Goal: Transaction & Acquisition: Purchase product/service

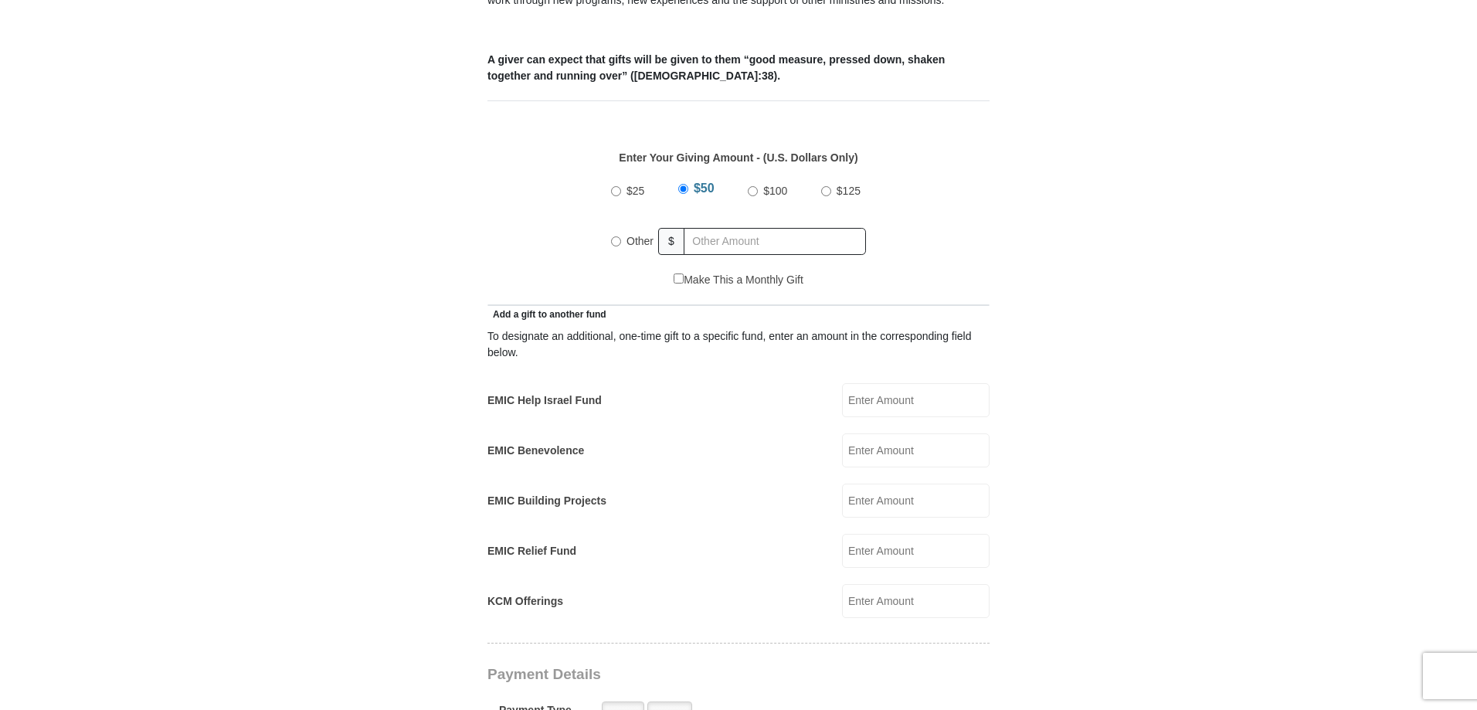
scroll to position [618, 0]
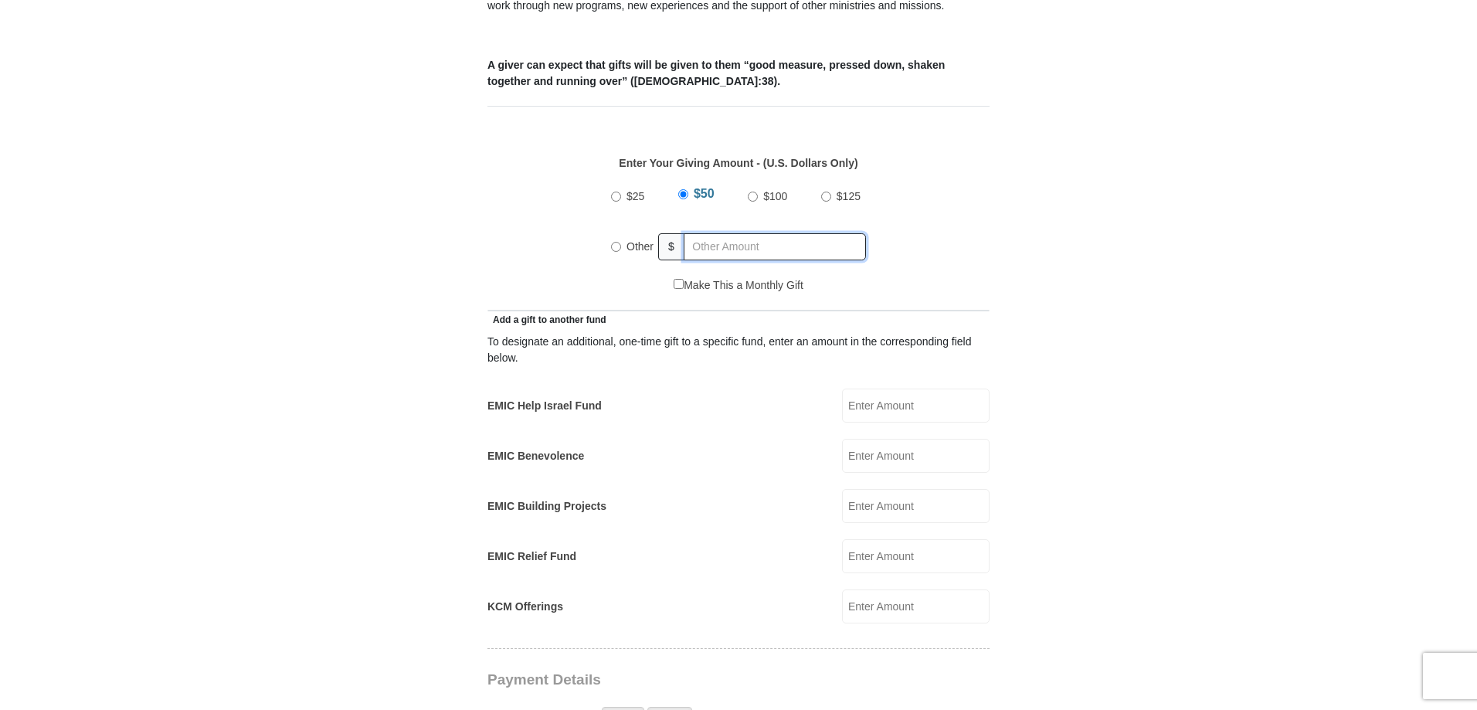
radio input "true"
click at [715, 233] on input "text" at bounding box center [777, 246] width 177 height 27
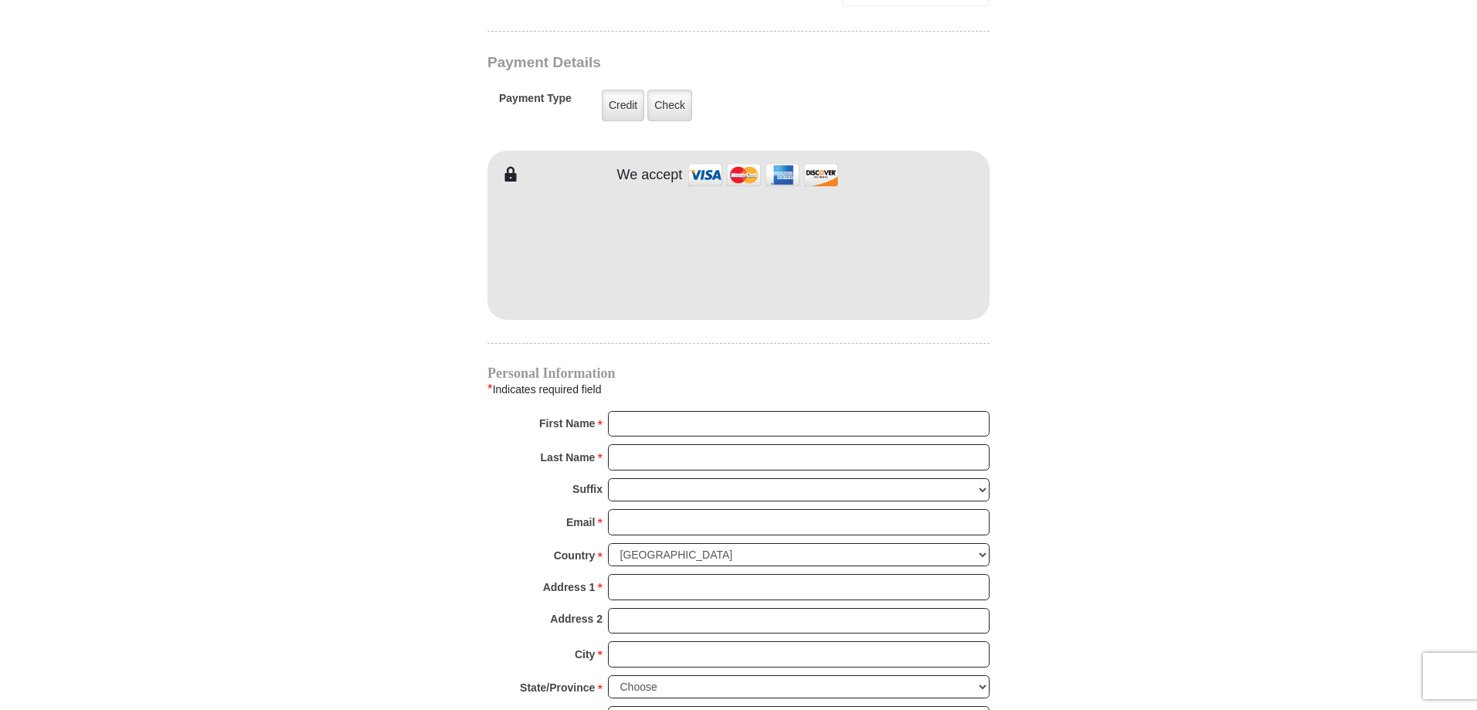
scroll to position [1236, 0]
type input "356.00"
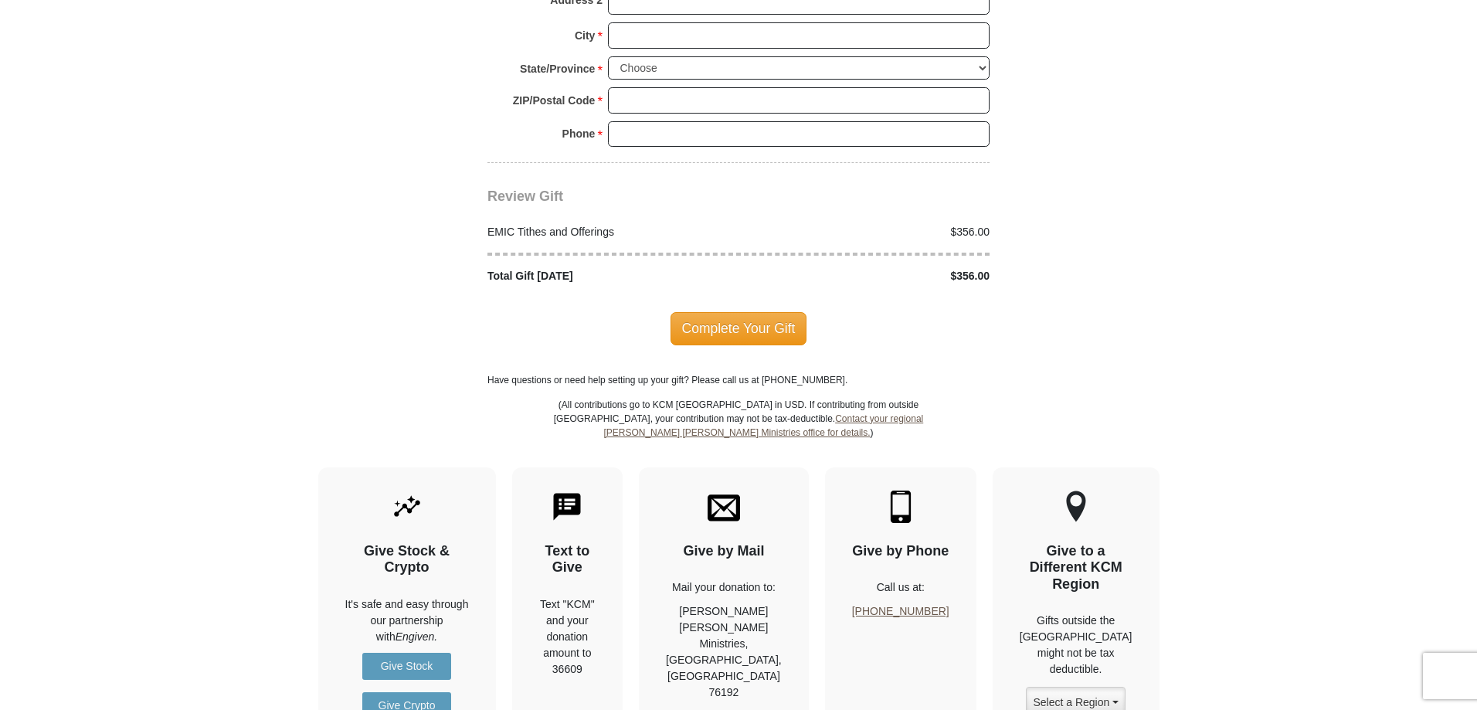
scroll to position [1545, 0]
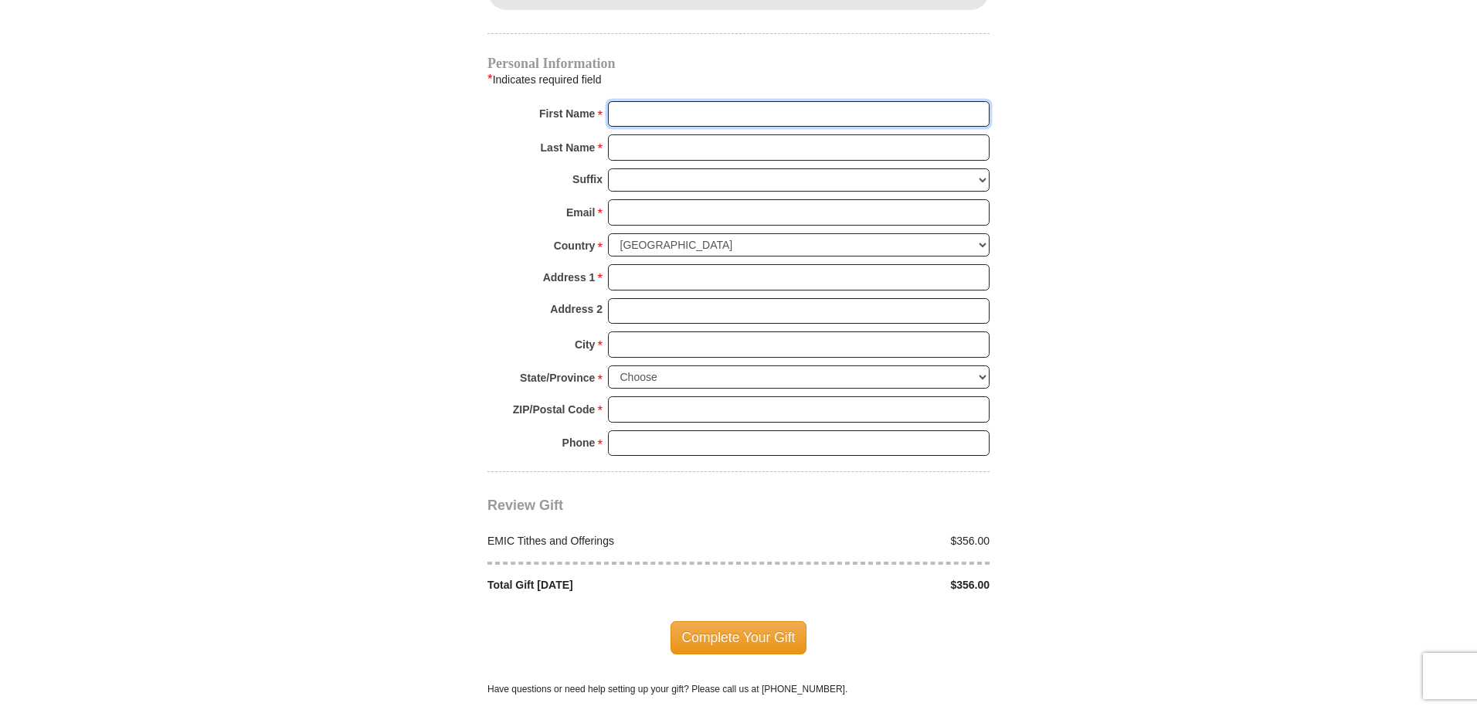
click at [681, 101] on input "First Name *" at bounding box center [799, 114] width 382 height 26
type input "[PERSON_NAME]"
click at [685, 134] on input "Last Name *" at bounding box center [799, 147] width 382 height 26
type input "[PERSON_NAME]"
click at [698, 199] on input "Email *" at bounding box center [799, 212] width 382 height 26
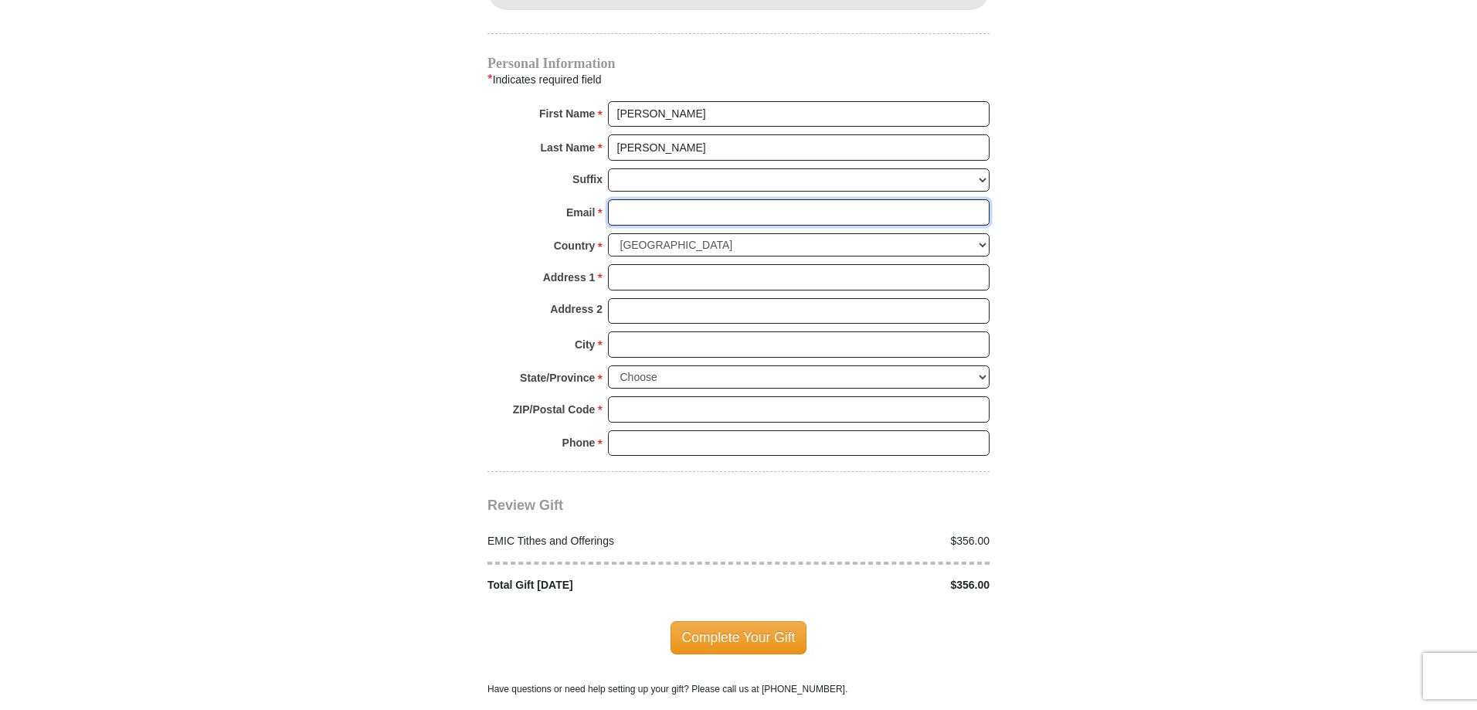
type input "[EMAIL_ADDRESS][DOMAIN_NAME]"
type input "[STREET_ADDRESS]"
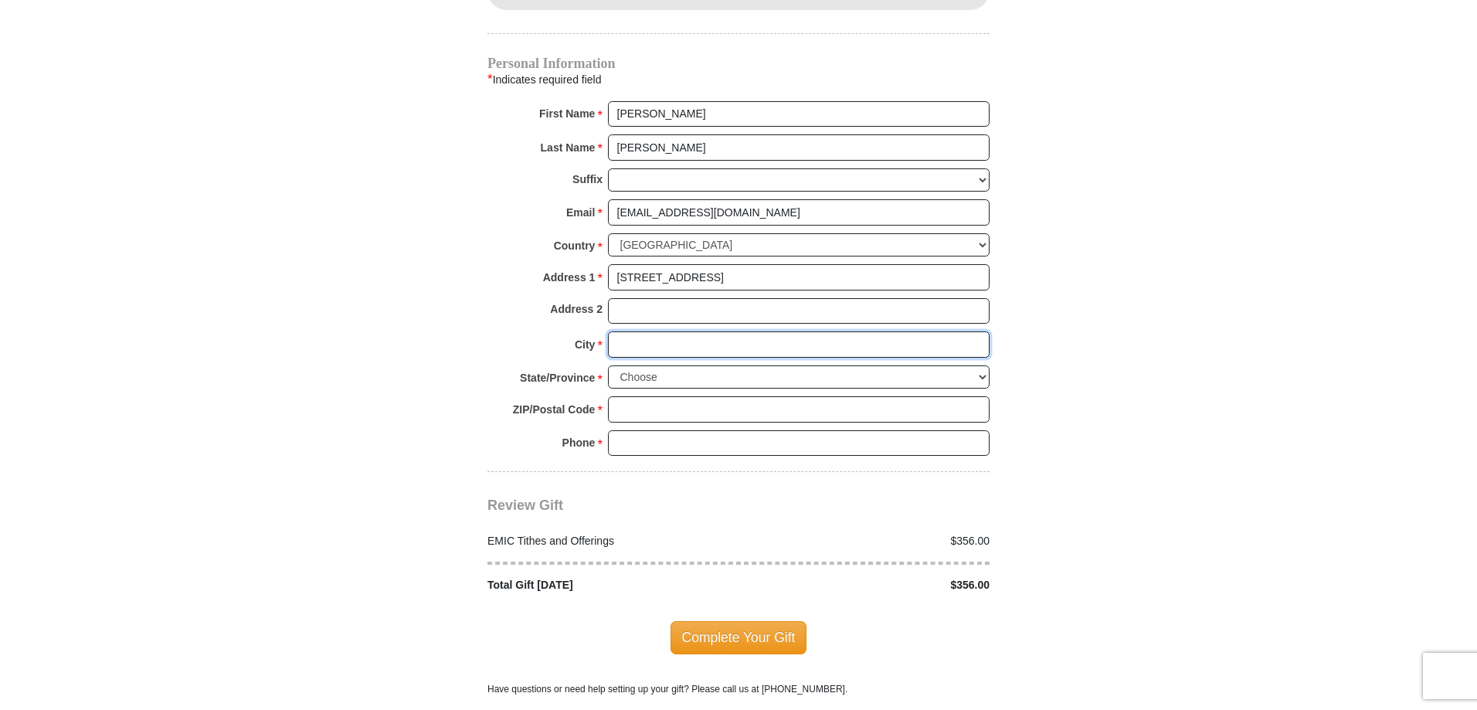
type input "[PERSON_NAME]"
select select "MA"
type input "01516"
click at [710, 430] on input "5084761577" at bounding box center [799, 443] width 382 height 26
type input "7744820491"
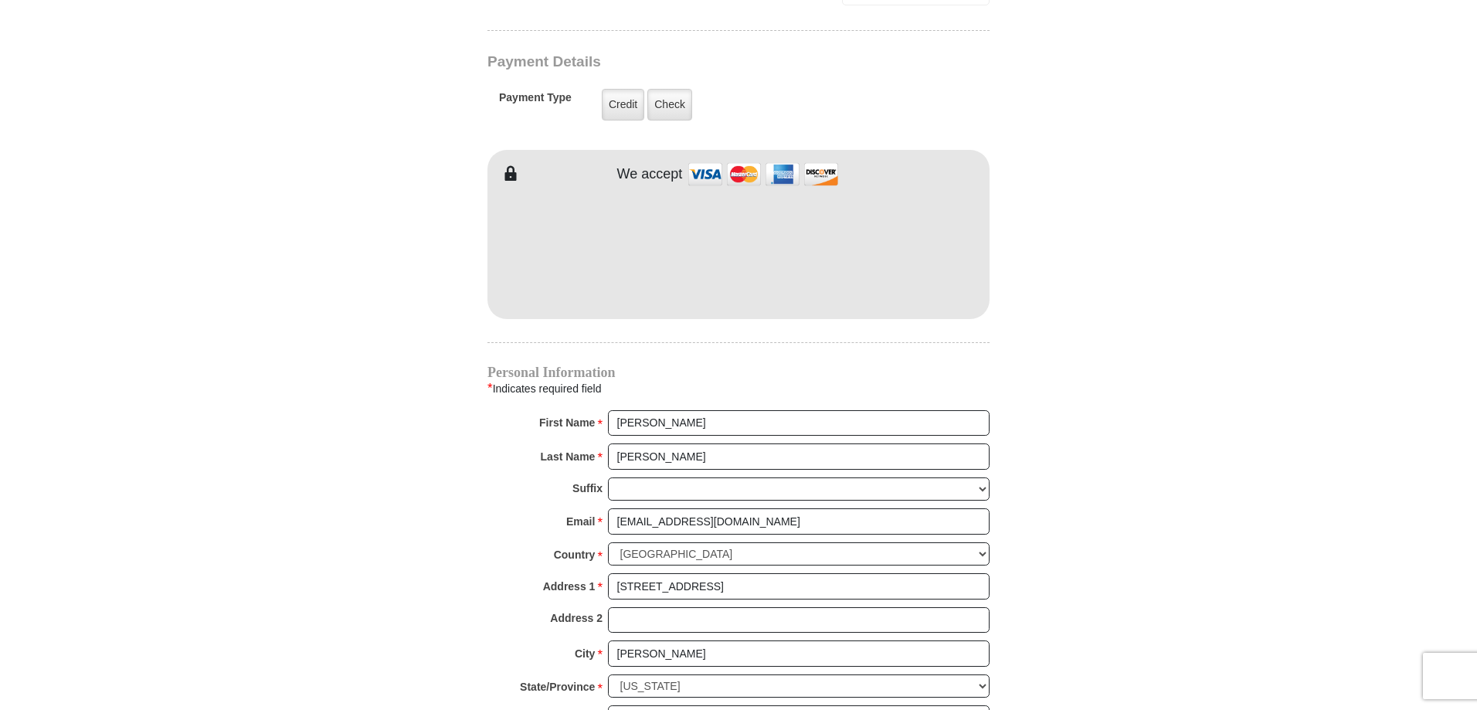
scroll to position [1854, 0]
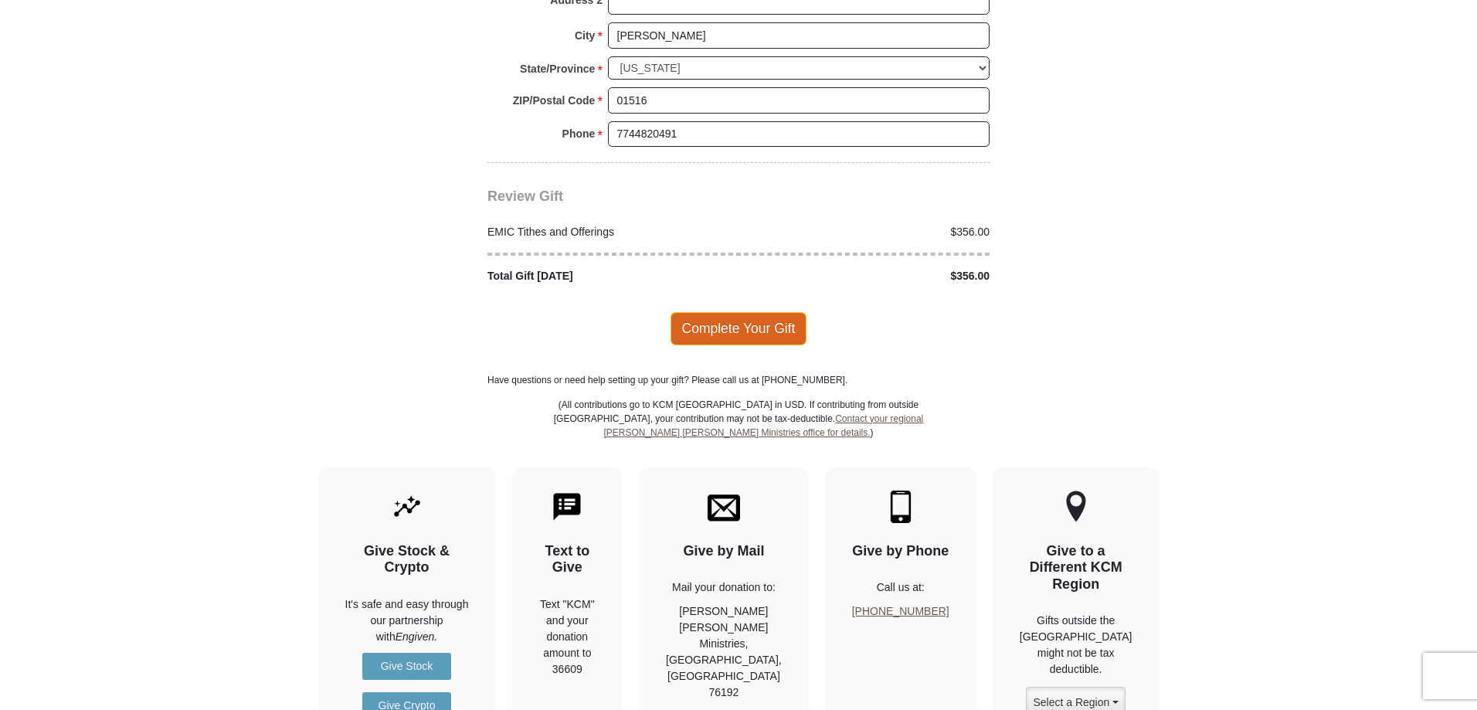
click at [736, 312] on span "Complete Your Gift" at bounding box center [739, 328] width 137 height 32
